Goal: Information Seeking & Learning: Check status

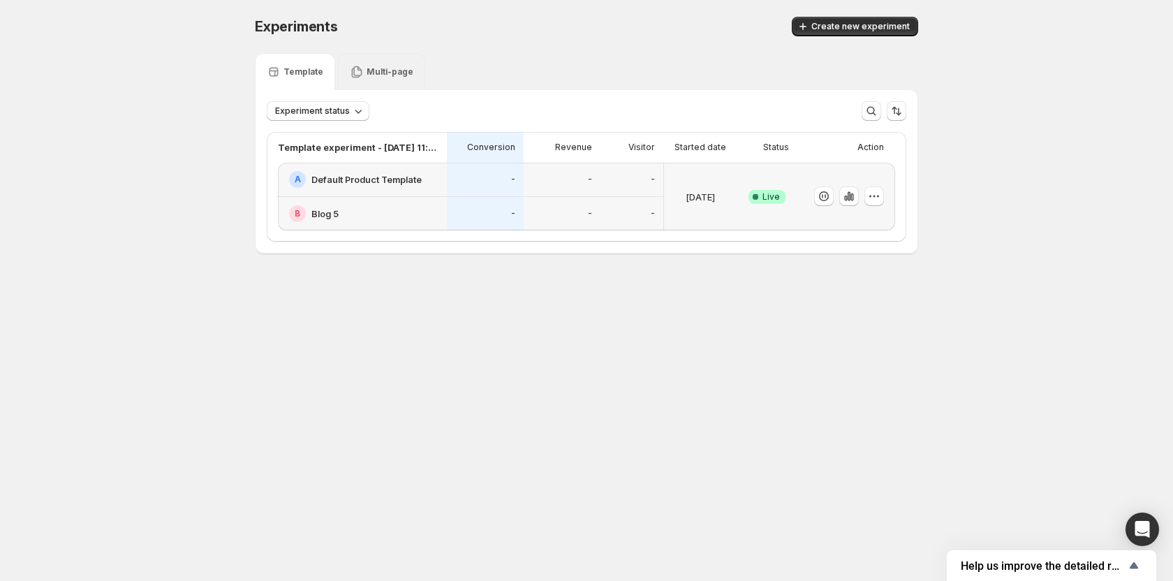
click at [382, 68] on p "Multi-page" at bounding box center [389, 71] width 47 height 11
click at [311, 61] on div "Template" at bounding box center [295, 71] width 80 height 37
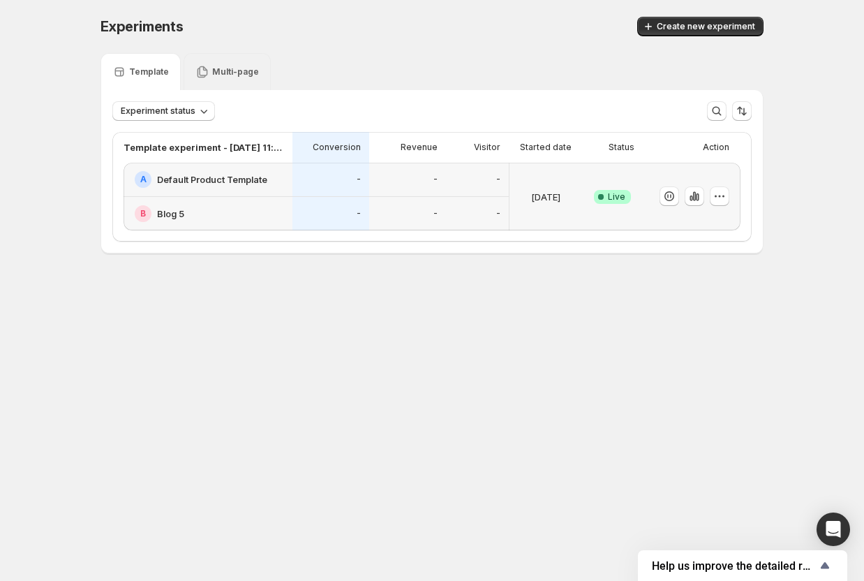
click at [214, 60] on div "Multi-page" at bounding box center [227, 71] width 87 height 37
click at [228, 71] on p "Multi-page" at bounding box center [235, 71] width 47 height 11
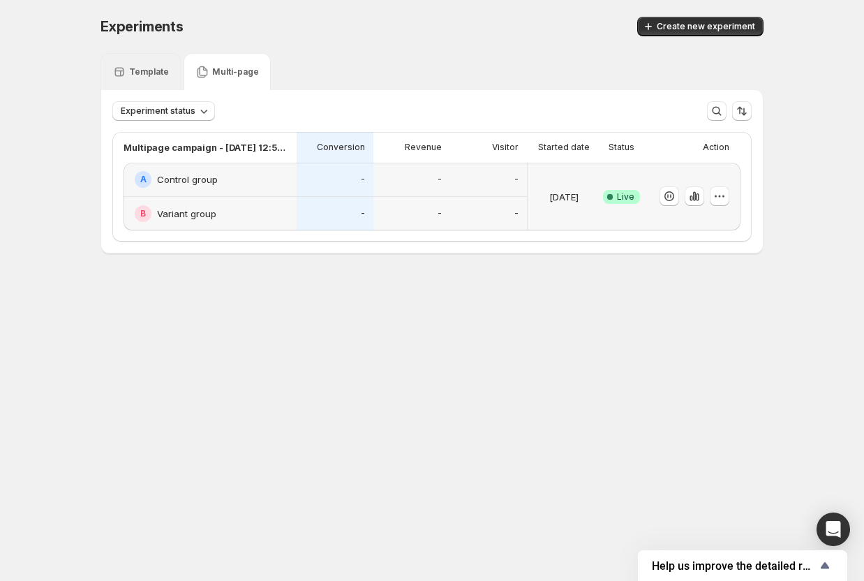
click at [156, 77] on div "Template" at bounding box center [140, 72] width 57 height 14
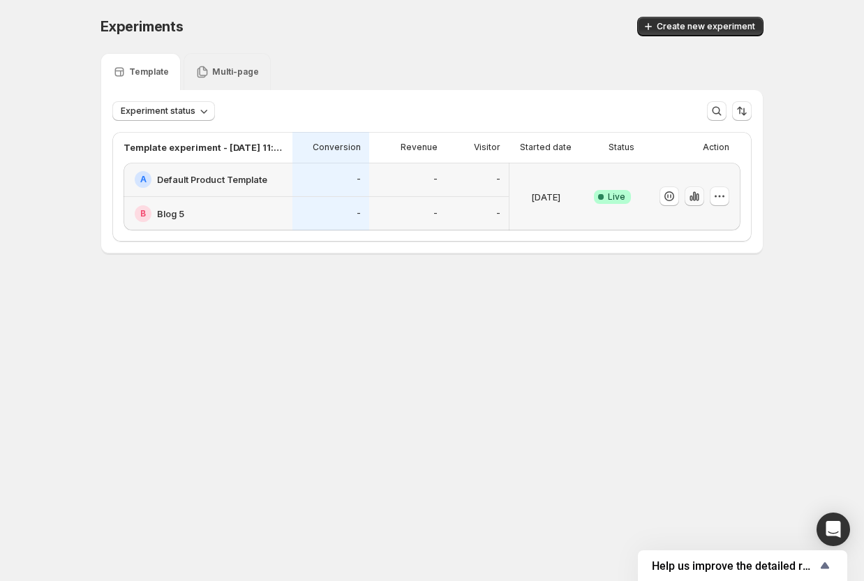
click at [690, 198] on icon "button" at bounding box center [691, 198] width 3 height 6
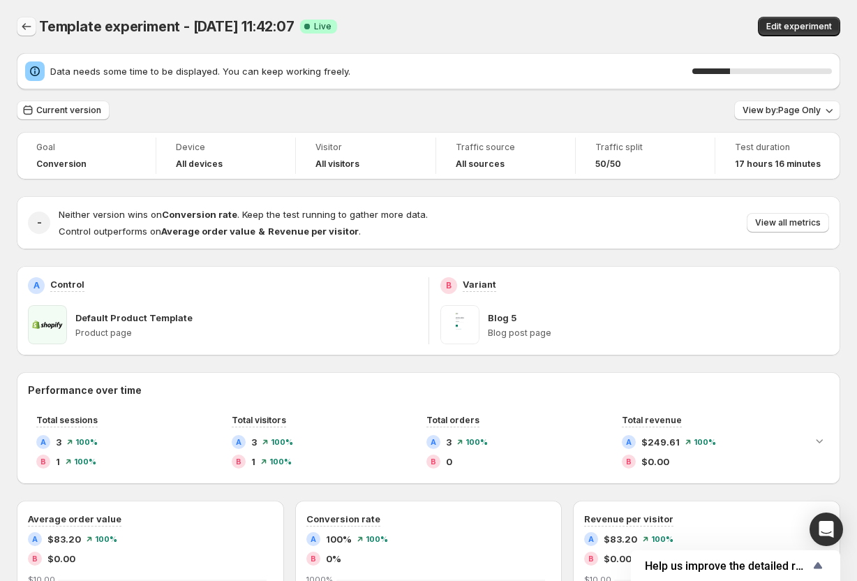
click at [22, 24] on icon "Back" at bounding box center [27, 27] width 14 height 14
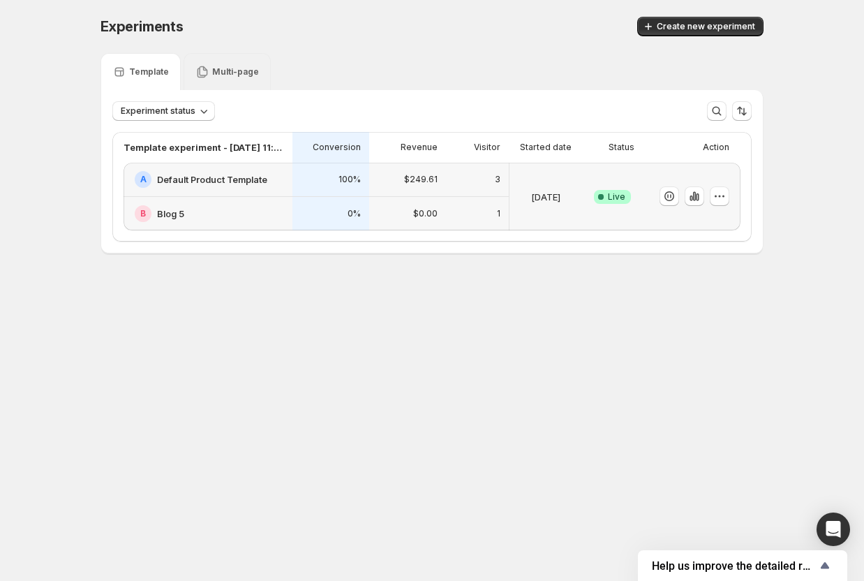
click at [238, 71] on p "Multi-page" at bounding box center [235, 71] width 47 height 11
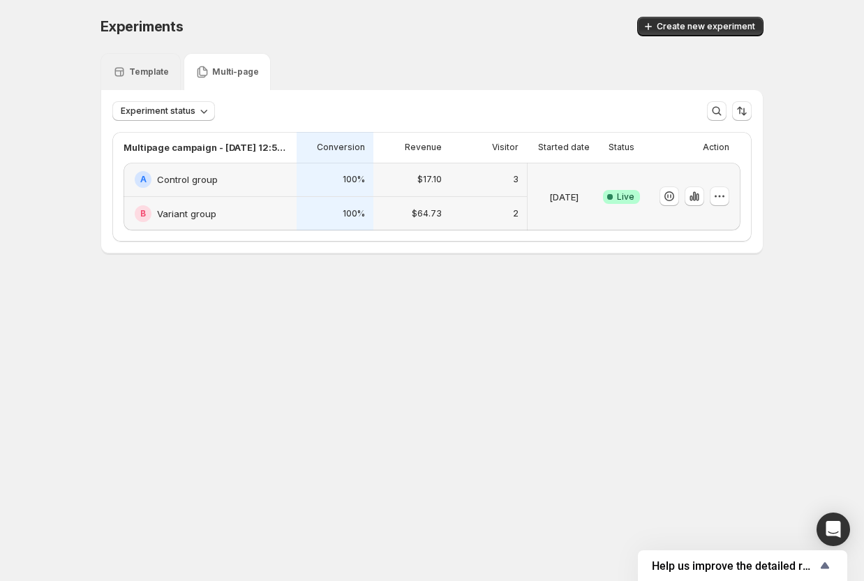
click at [163, 80] on div "Template" at bounding box center [141, 71] width 80 height 37
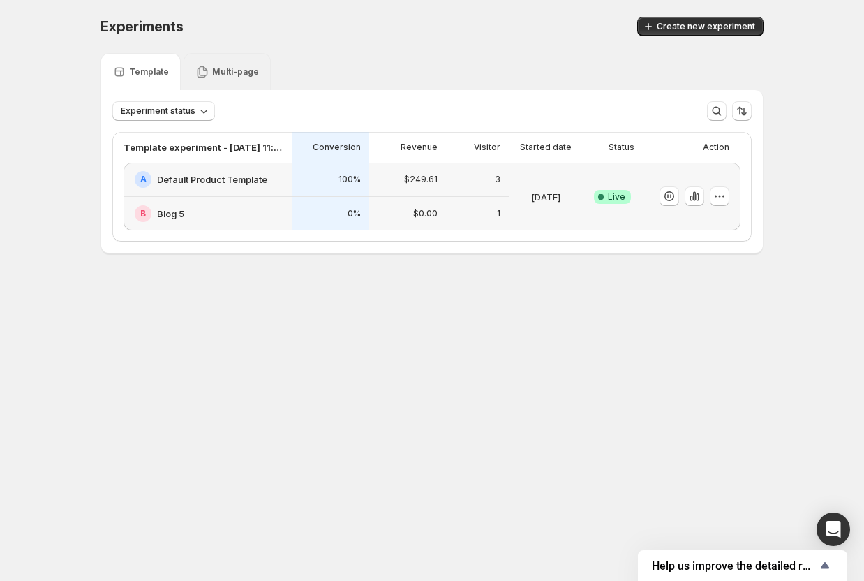
click at [207, 72] on icon at bounding box center [202, 72] width 14 height 14
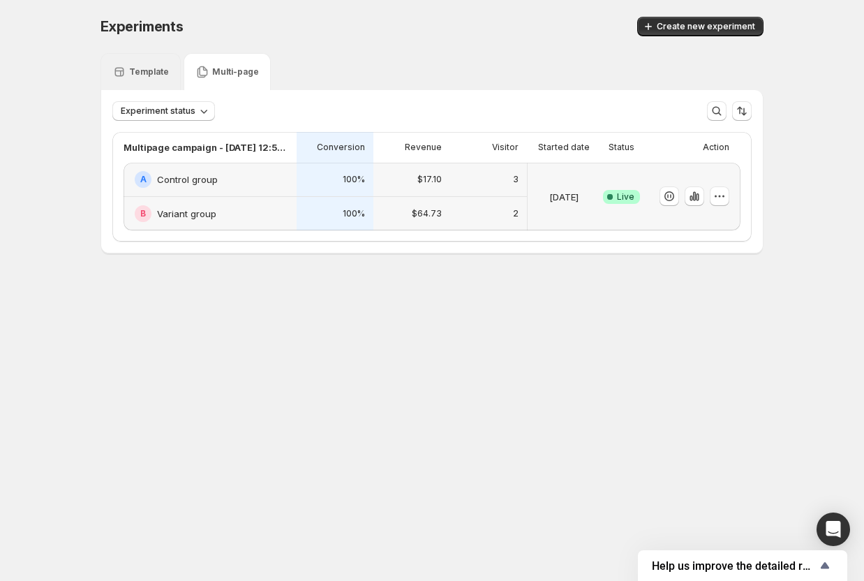
click at [144, 72] on p "Template" at bounding box center [149, 71] width 40 height 11
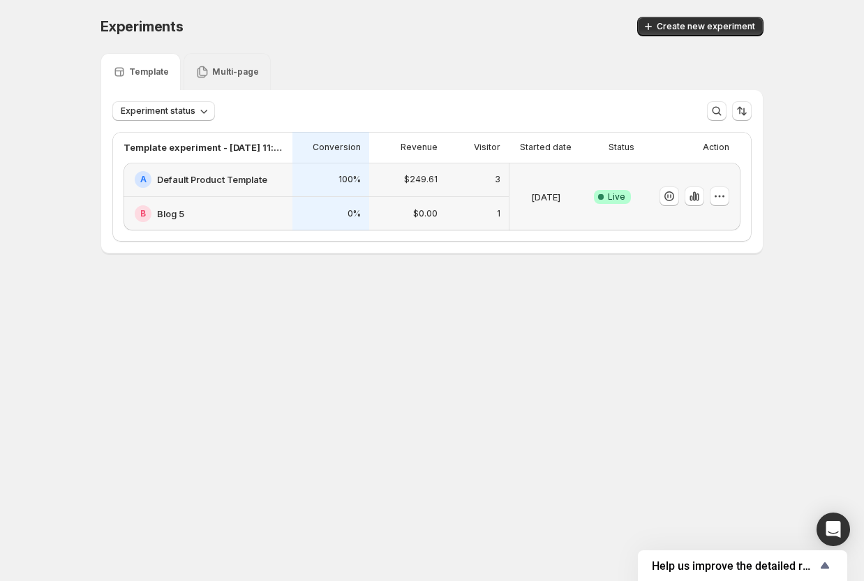
click at [219, 72] on p "Multi-page" at bounding box center [235, 71] width 47 height 11
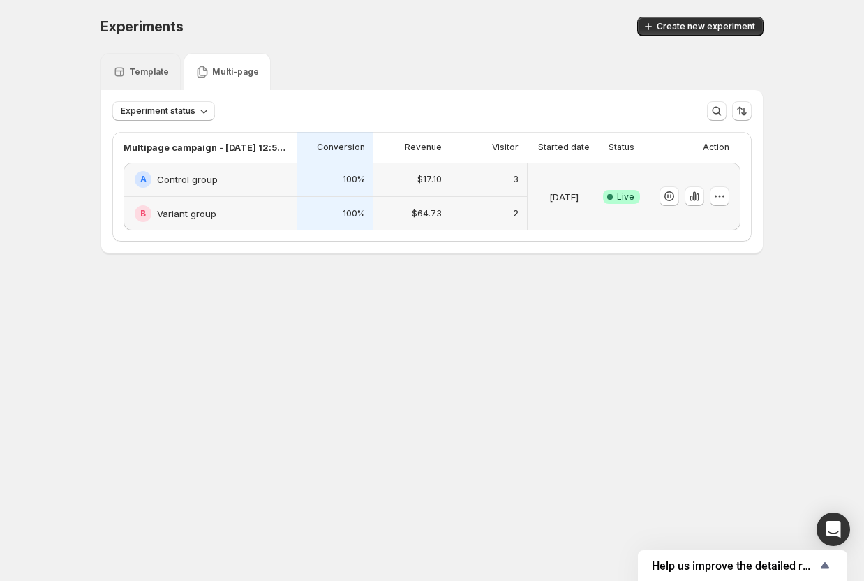
click at [140, 70] on p "Template" at bounding box center [149, 71] width 40 height 11
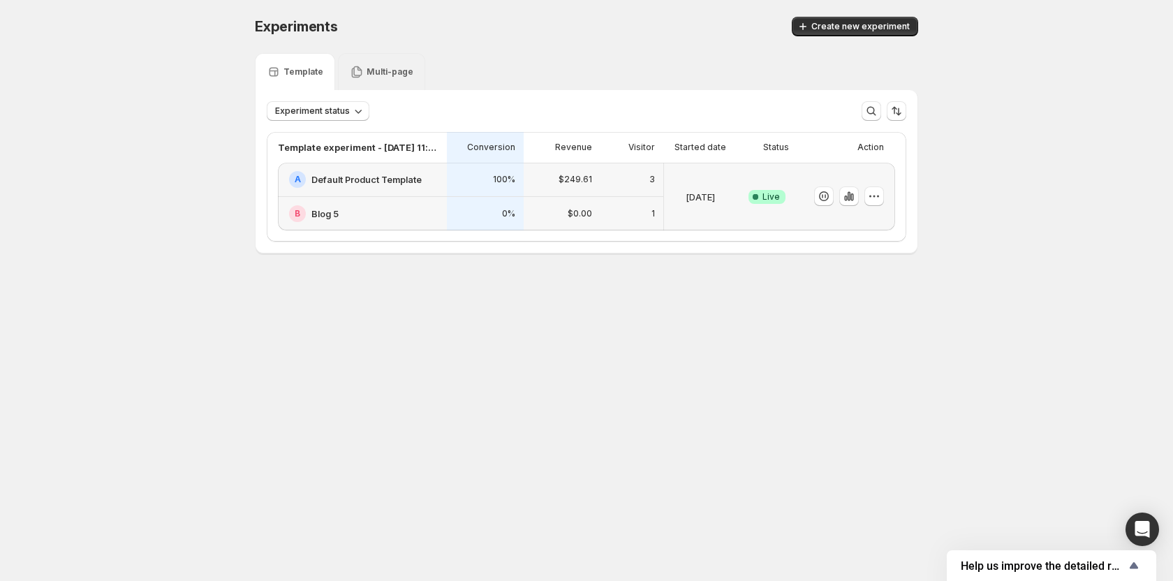
click at [562, 355] on body "Experiments. This page is ready Experiments Create new experiment Template Mult…" at bounding box center [586, 290] width 1173 height 581
click at [371, 71] on p "Multi-page" at bounding box center [389, 71] width 47 height 11
click at [320, 71] on p "Template" at bounding box center [303, 71] width 40 height 11
click at [366, 70] on p "Multi-page" at bounding box center [389, 71] width 47 height 11
click at [573, 70] on div "Template Multi-page" at bounding box center [586, 71] width 663 height 37
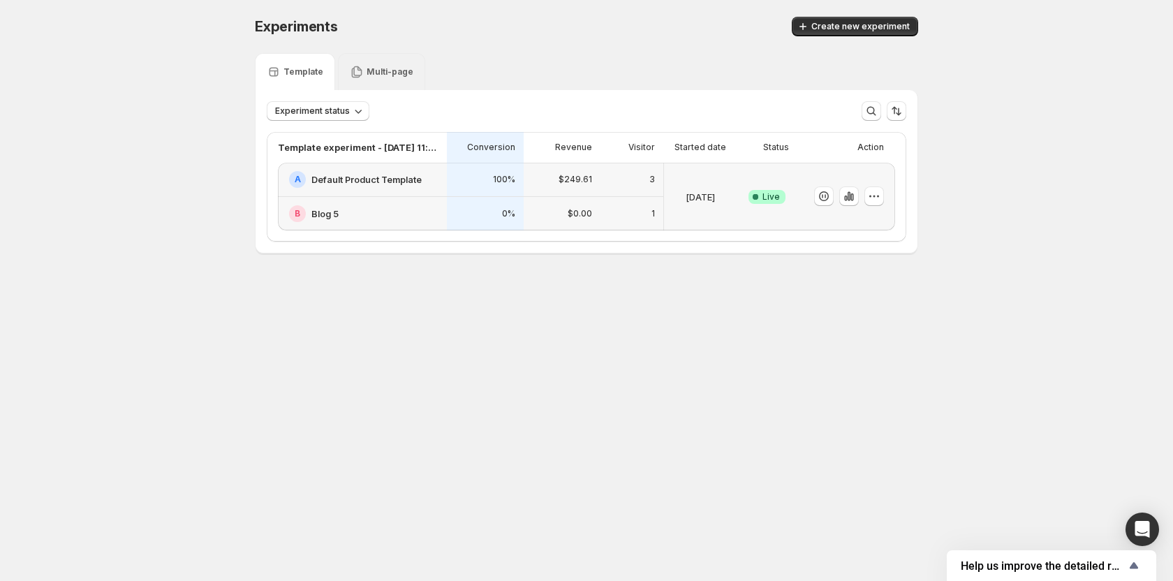
click at [385, 75] on p "Multi-page" at bounding box center [389, 71] width 47 height 11
click at [294, 80] on div "Template" at bounding box center [295, 71] width 80 height 37
click at [353, 75] on icon at bounding box center [357, 72] width 10 height 12
click at [313, 67] on p "Template" at bounding box center [303, 71] width 40 height 11
click at [371, 72] on p "Multi-page" at bounding box center [389, 71] width 47 height 11
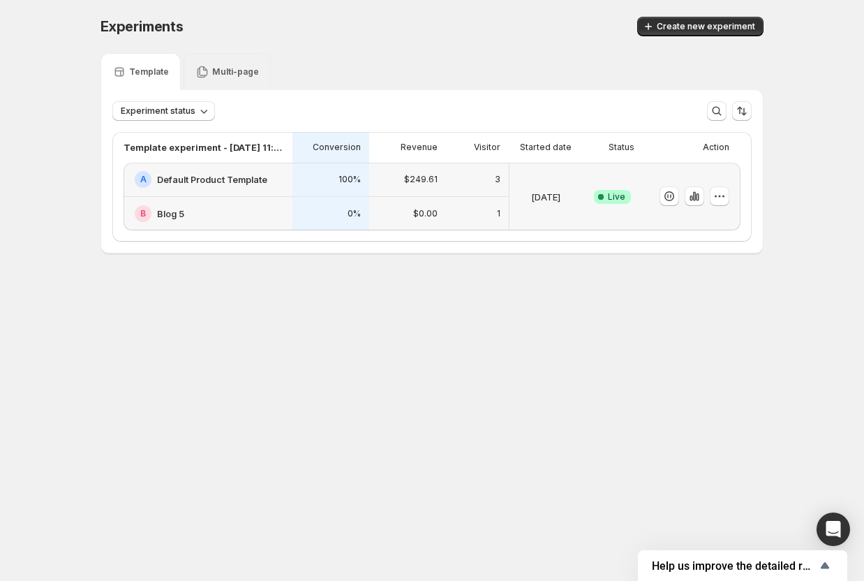
click at [222, 70] on p "Multi-page" at bounding box center [235, 71] width 47 height 11
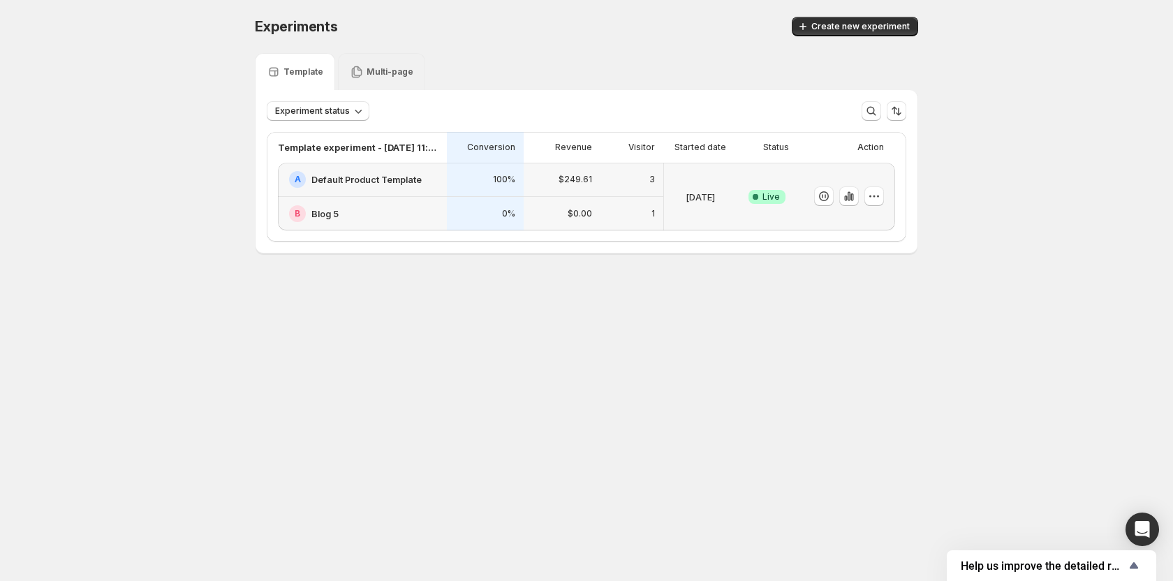
click at [382, 74] on p "Multi-page" at bounding box center [389, 71] width 47 height 11
click at [287, 70] on p "Template" at bounding box center [303, 71] width 40 height 11
click at [196, 98] on div "Experiments. This page is ready Experiments Create new experiment Template Mult…" at bounding box center [586, 164] width 1173 height 329
click at [370, 71] on p "Multi-page" at bounding box center [389, 71] width 47 height 11
click at [308, 71] on p "Template" at bounding box center [303, 71] width 40 height 11
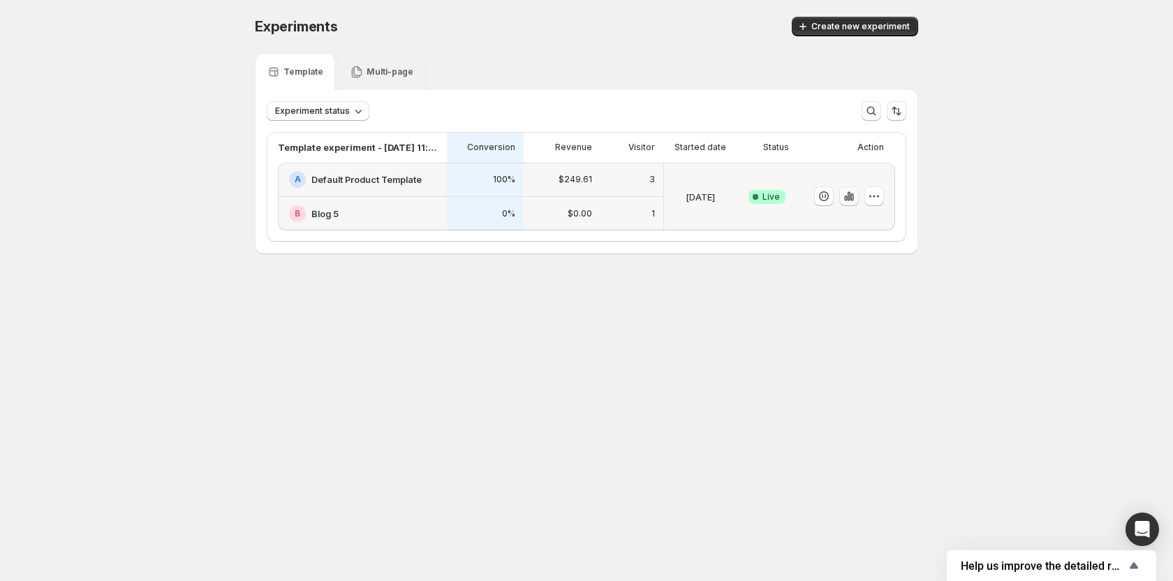
click at [382, 192] on icon "button" at bounding box center [849, 196] width 14 height 14
click at [384, 80] on div "Multi-page" at bounding box center [381, 71] width 87 height 37
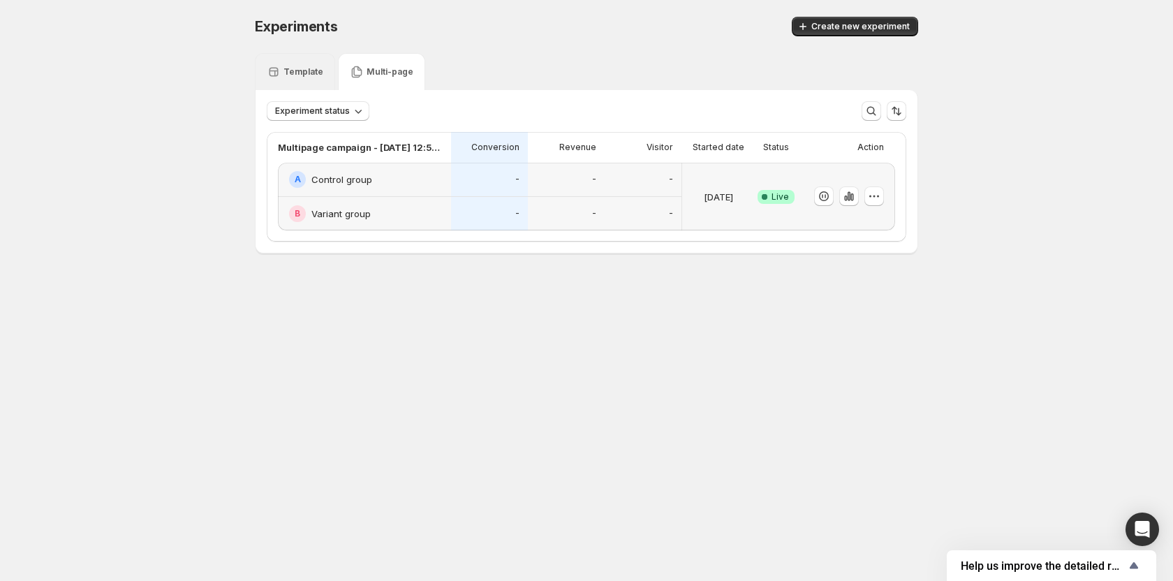
click at [407, 472] on body "Experiments. This page is ready Experiments Create new experiment Template Mult…" at bounding box center [586, 290] width 1173 height 581
click at [424, 431] on body "Experiments. This page is ready Experiments Create new experiment Template Mult…" at bounding box center [586, 290] width 1173 height 581
click at [460, 400] on body "Experiments. This page is ready Experiments Create new experiment Template Mult…" at bounding box center [586, 290] width 1173 height 581
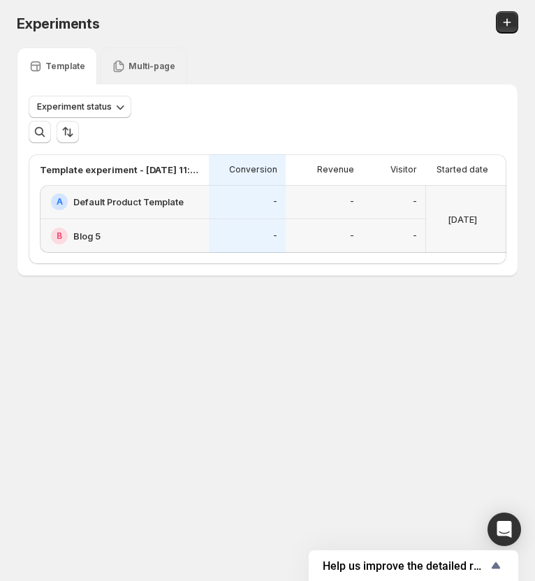
click at [145, 71] on p "Multi-page" at bounding box center [151, 66] width 47 height 11
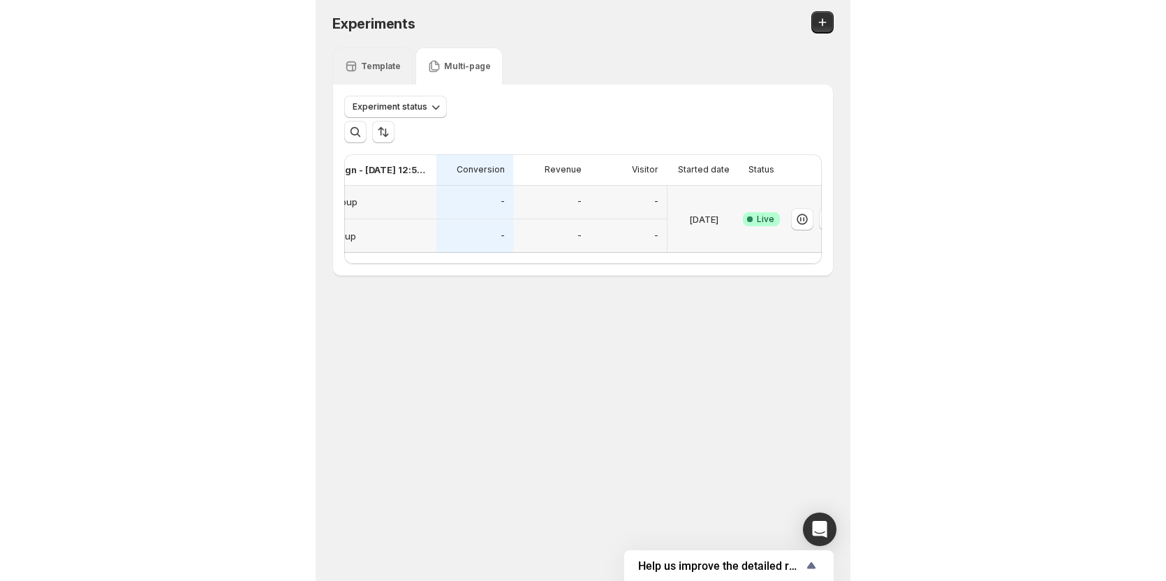
scroll to position [0, 162]
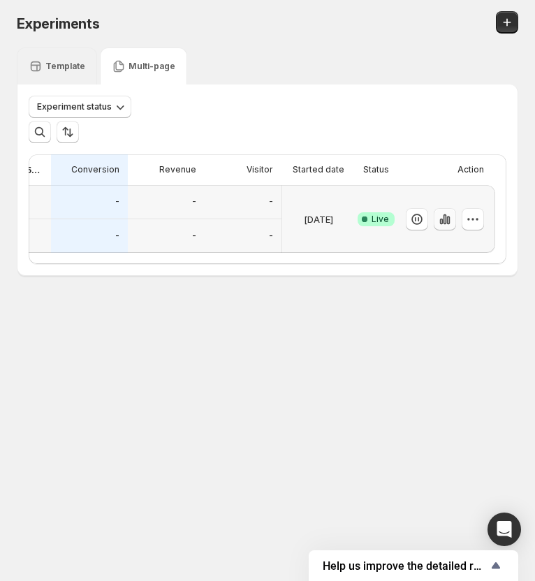
click at [441, 223] on icon "button" at bounding box center [445, 219] width 14 height 14
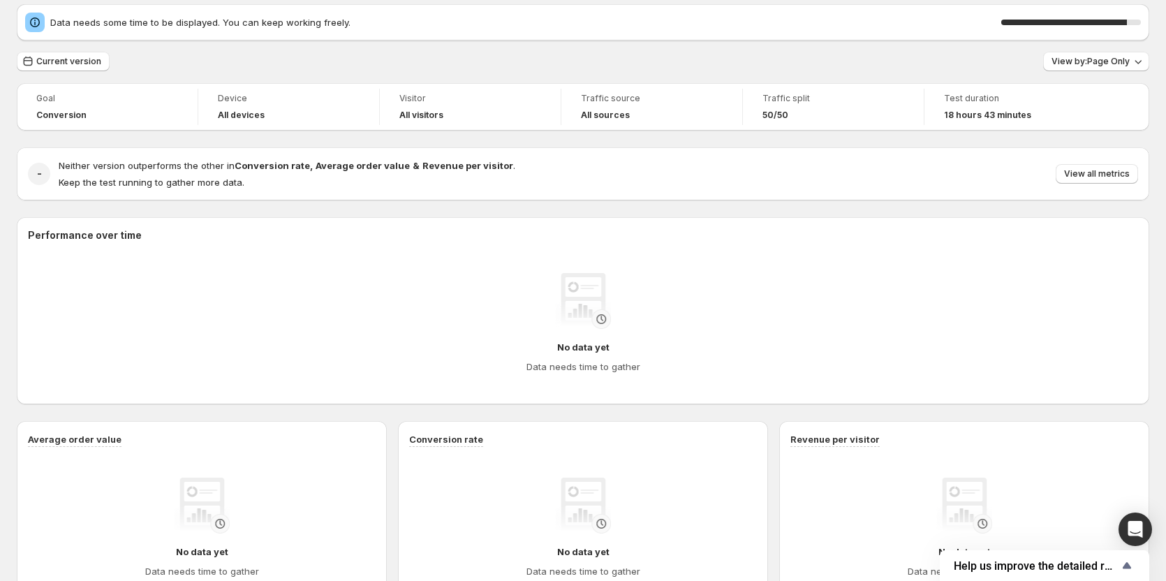
scroll to position [70, 0]
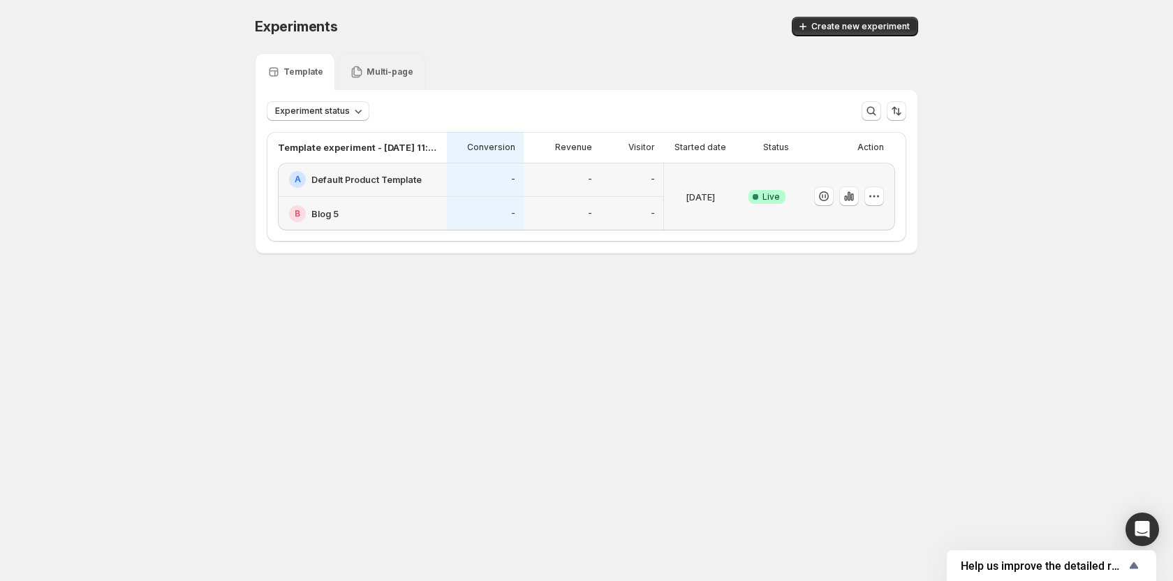
click at [369, 68] on p "Multi-page" at bounding box center [389, 71] width 47 height 11
